Goal: Find specific page/section: Find specific page/section

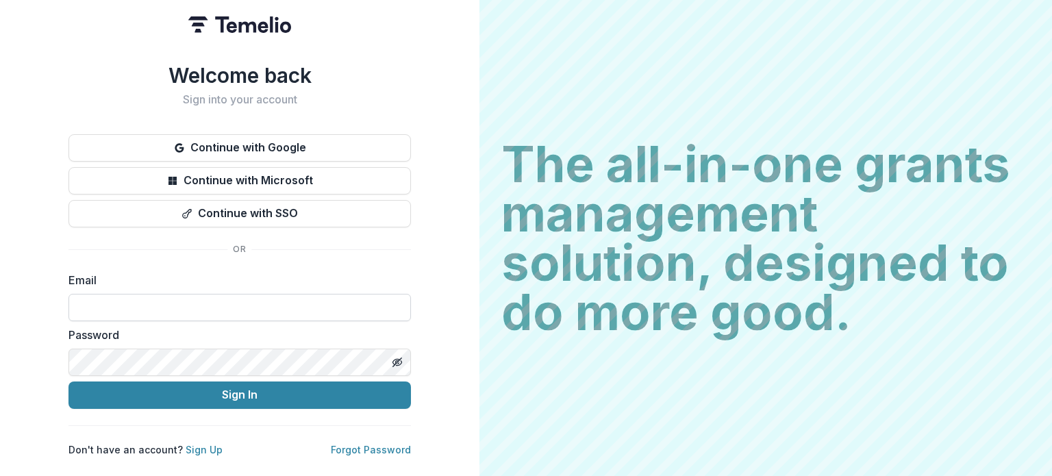
click at [217, 301] on input at bounding box center [240, 307] width 343 height 27
type input "**********"
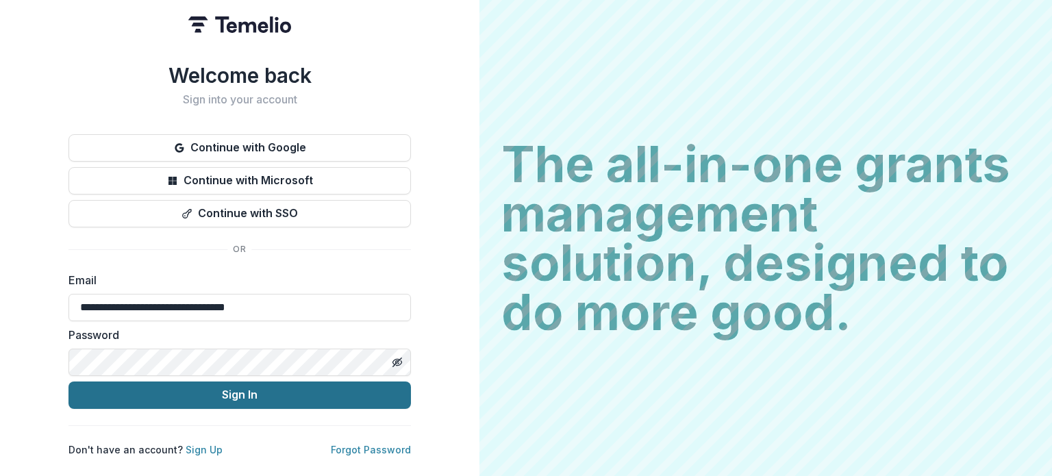
click at [212, 389] on button "Sign In" at bounding box center [240, 395] width 343 height 27
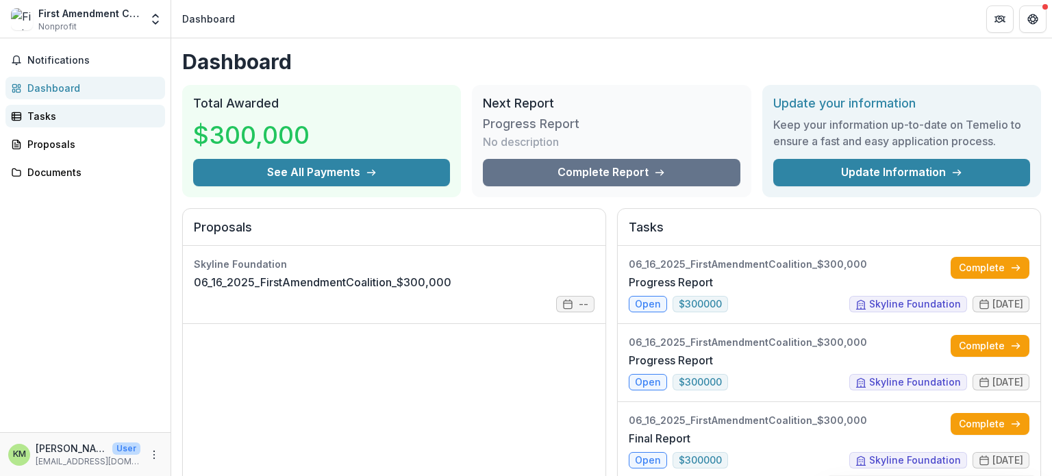
click at [54, 119] on div "Tasks" at bounding box center [90, 116] width 127 height 14
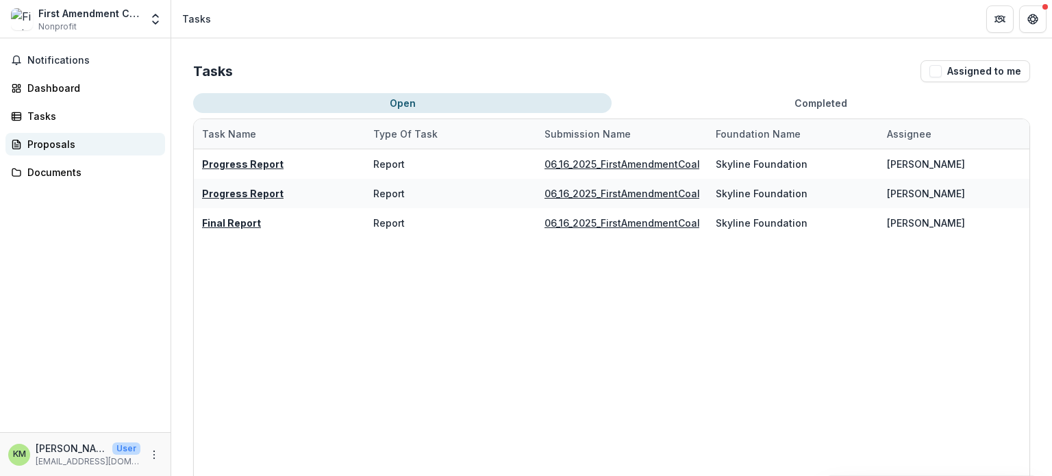
click at [55, 143] on div "Proposals" at bounding box center [90, 144] width 127 height 14
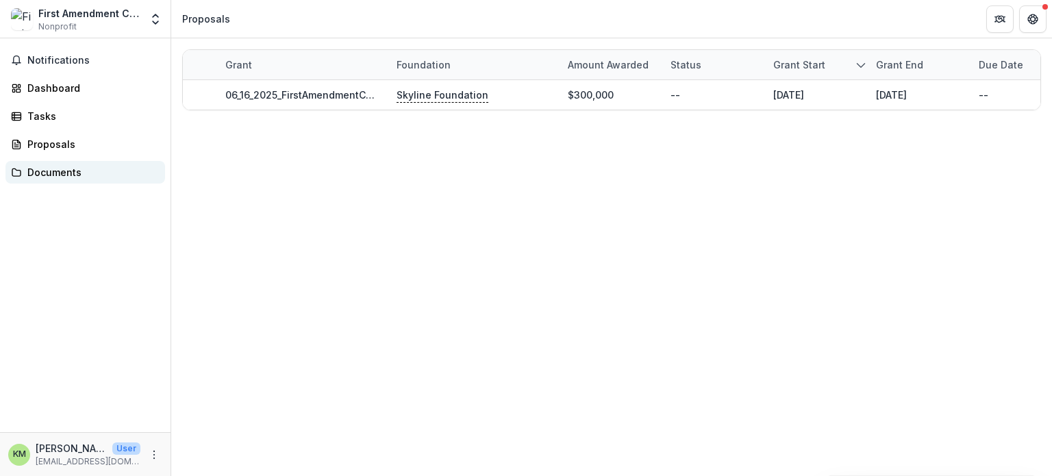
click at [49, 161] on link "Documents" at bounding box center [85, 172] width 160 height 23
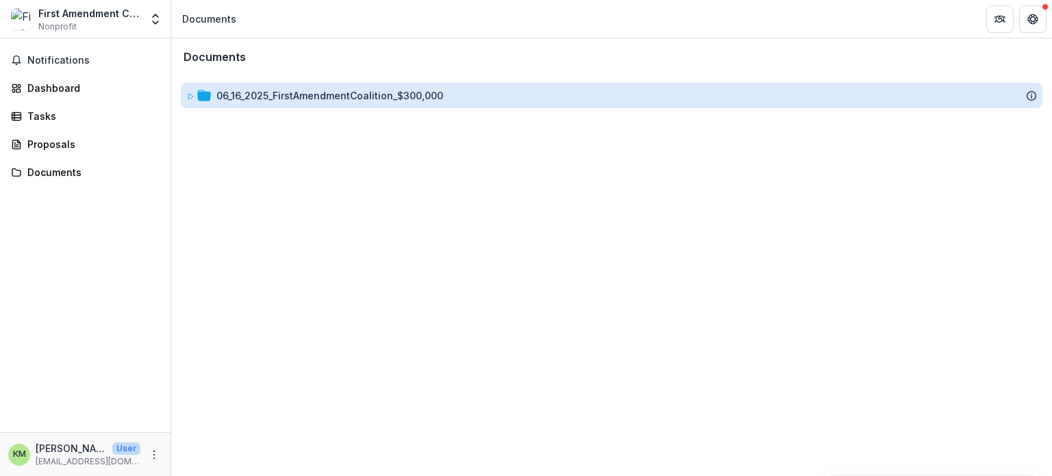
click at [251, 97] on div "06_16_2025_FirstAmendmentCoalition_$300,000" at bounding box center [330, 95] width 227 height 14
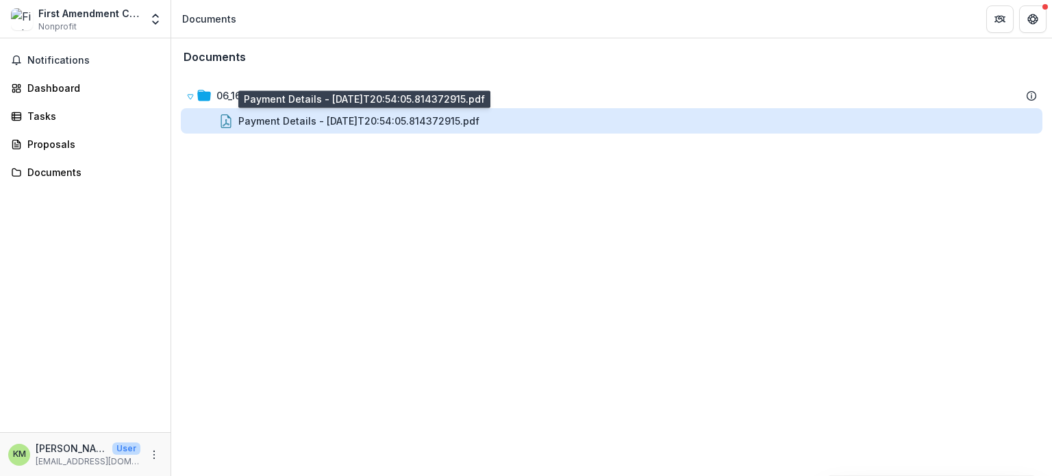
click at [258, 114] on div "Payment Details - [DATE]T20:54:05.814372915.pdf" at bounding box center [358, 121] width 241 height 14
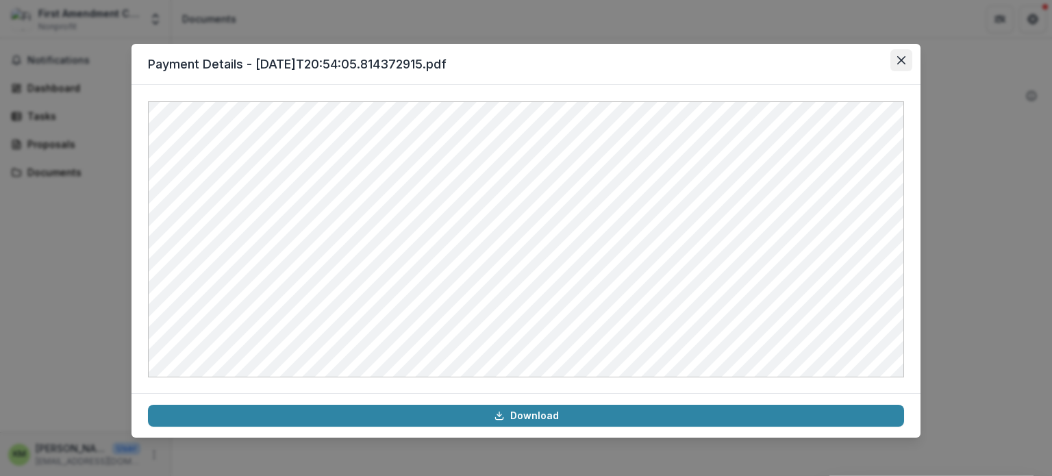
click at [898, 62] on icon "Close" at bounding box center [902, 60] width 8 height 8
